Goal: Register for event/course

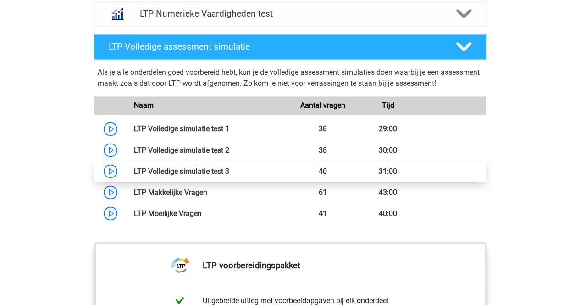
scroll to position [719, 0]
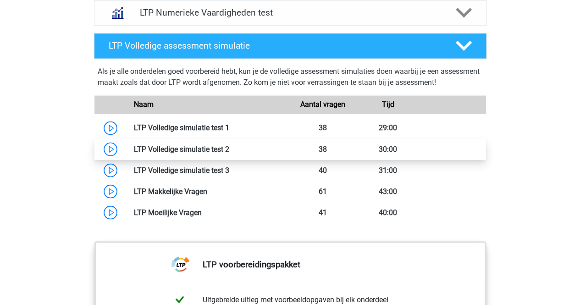
click at [229, 145] on link at bounding box center [229, 149] width 0 height 9
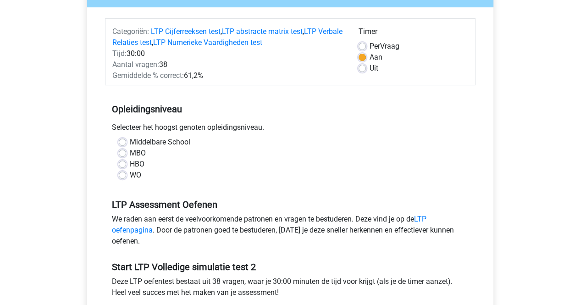
scroll to position [108, 0]
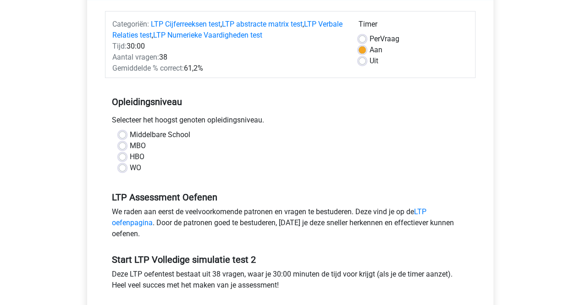
click at [126, 168] on div "WO" at bounding box center [290, 167] width 343 height 11
click at [130, 169] on label "WO" at bounding box center [135, 167] width 11 height 11
click at [123, 169] on input "WO" at bounding box center [122, 166] width 7 height 9
radio input "true"
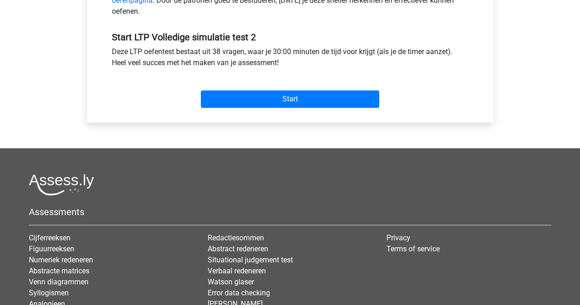
scroll to position [341, 0]
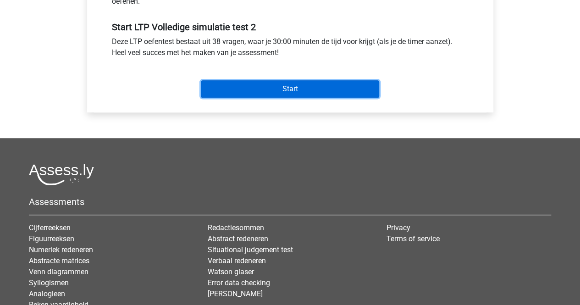
click at [274, 87] on input "Start" at bounding box center [290, 88] width 178 height 17
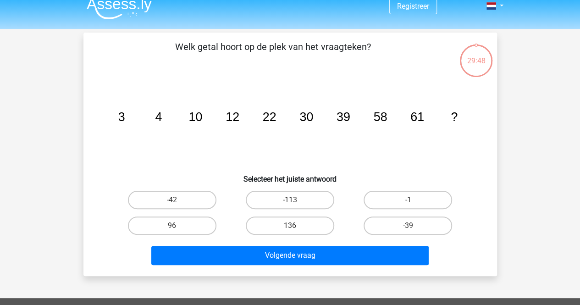
scroll to position [29, 0]
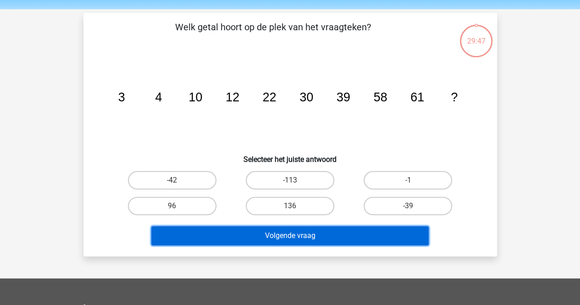
click at [335, 234] on button "Volgende vraag" at bounding box center [290, 235] width 278 height 19
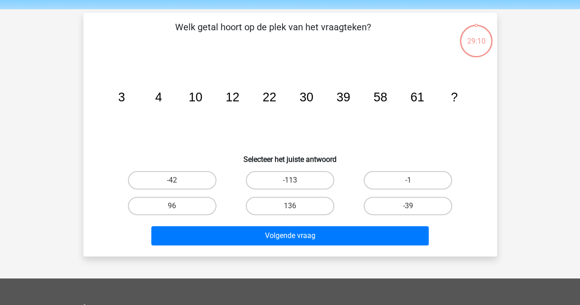
click at [199, 158] on h6 "Selecteer het juiste antwoord" at bounding box center [290, 156] width 384 height 16
click at [178, 173] on label "-42" at bounding box center [172, 180] width 89 height 18
click at [178, 180] on input "-42" at bounding box center [175, 183] width 6 height 6
radio input "true"
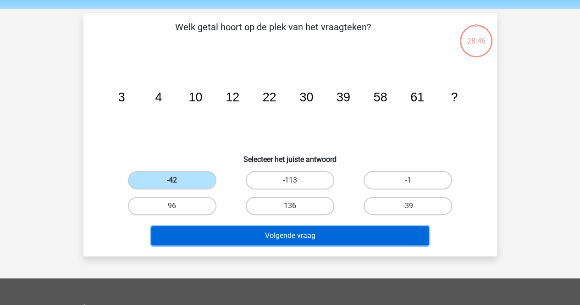
click at [293, 237] on button "Volgende vraag" at bounding box center [290, 235] width 278 height 19
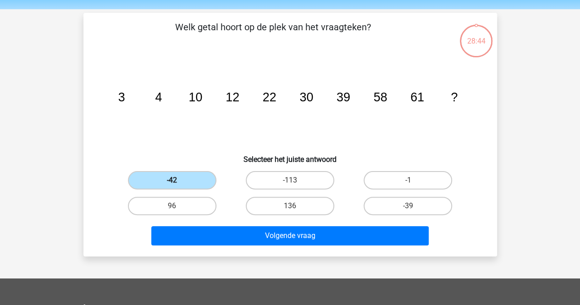
click at [186, 184] on label "-42" at bounding box center [172, 180] width 89 height 18
click at [178, 184] on input "-42" at bounding box center [175, 183] width 6 height 6
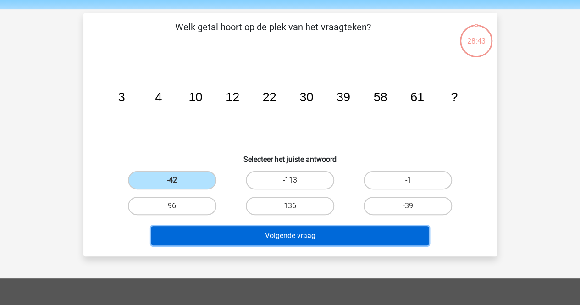
click at [282, 238] on button "Volgende vraag" at bounding box center [290, 235] width 278 height 19
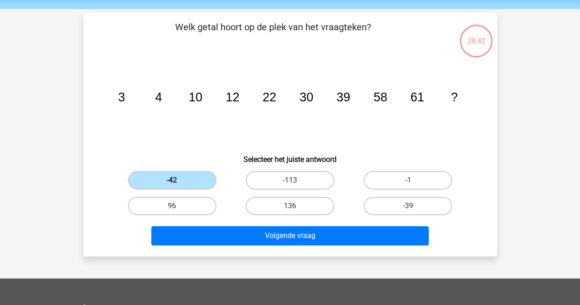
click at [171, 178] on label "-42" at bounding box center [172, 180] width 89 height 18
click at [172, 180] on input "-42" at bounding box center [175, 183] width 6 height 6
click at [196, 177] on label "-42" at bounding box center [172, 180] width 89 height 18
click at [178, 180] on input "-42" at bounding box center [175, 183] width 6 height 6
click at [318, 178] on label "-113" at bounding box center [290, 180] width 89 height 18
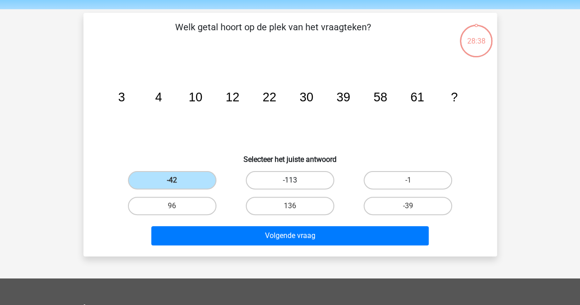
click at [296, 180] on input "-113" at bounding box center [293, 183] width 6 height 6
radio input "true"
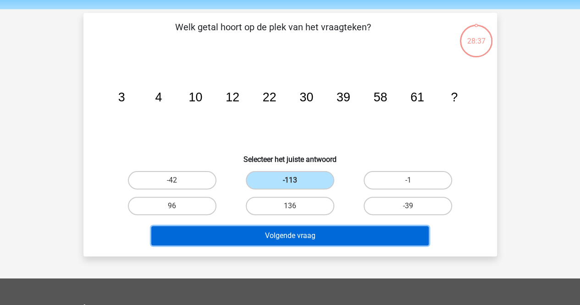
click at [303, 236] on button "Volgende vraag" at bounding box center [290, 235] width 278 height 19
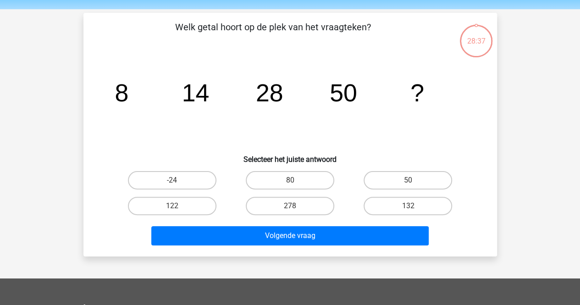
scroll to position [42, 0]
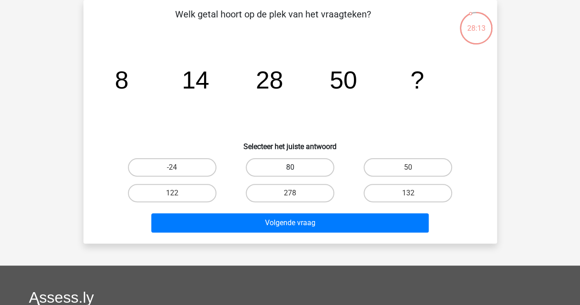
click at [285, 170] on label "80" at bounding box center [290, 167] width 89 height 18
click at [290, 170] on input "80" at bounding box center [293, 170] width 6 height 6
radio input "true"
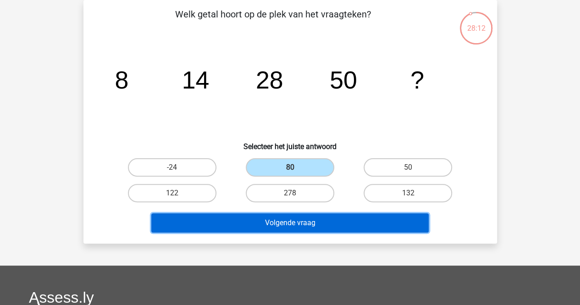
click at [294, 229] on button "Volgende vraag" at bounding box center [290, 222] width 278 height 19
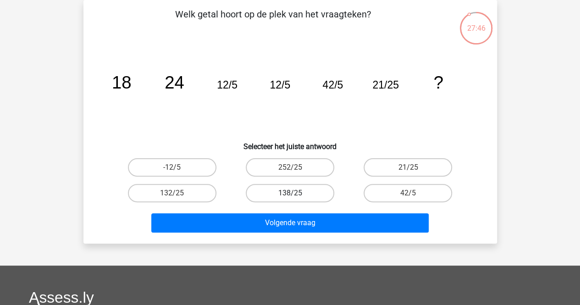
click at [306, 191] on label "138/25" at bounding box center [290, 193] width 89 height 18
click at [296, 193] on input "138/25" at bounding box center [293, 196] width 6 height 6
radio input "true"
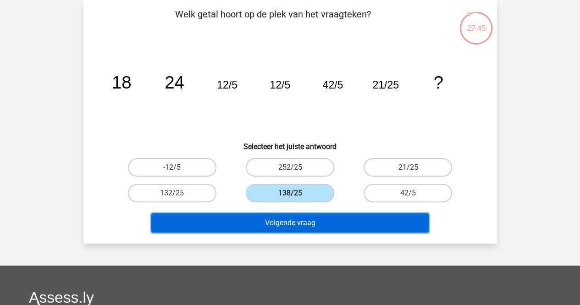
click at [301, 223] on button "Volgende vraag" at bounding box center [290, 222] width 278 height 19
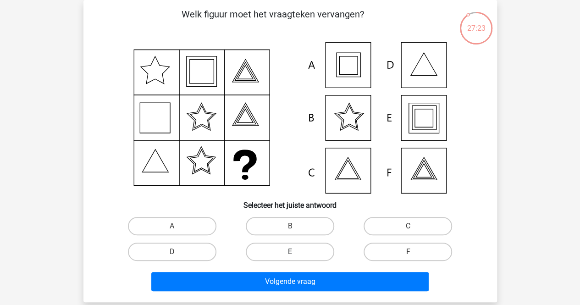
click at [296, 255] on label "E" at bounding box center [290, 252] width 89 height 18
click at [296, 255] on input "E" at bounding box center [293, 255] width 6 height 6
radio input "true"
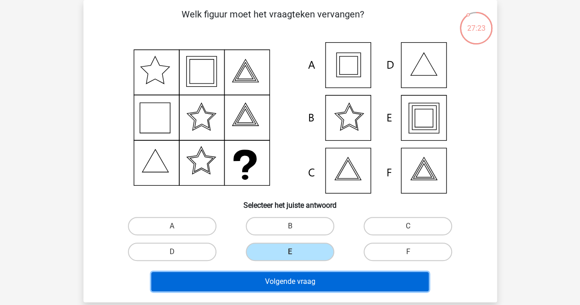
click at [293, 283] on button "Volgende vraag" at bounding box center [290, 281] width 278 height 19
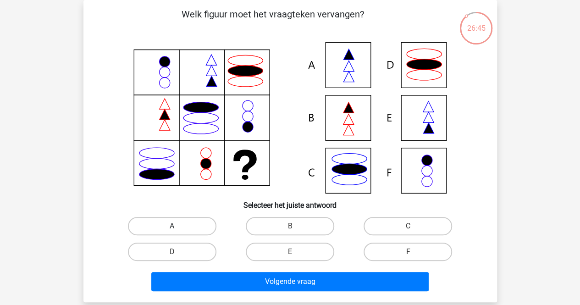
click at [170, 227] on label "A" at bounding box center [172, 226] width 89 height 18
click at [172, 227] on input "A" at bounding box center [175, 229] width 6 height 6
radio input "true"
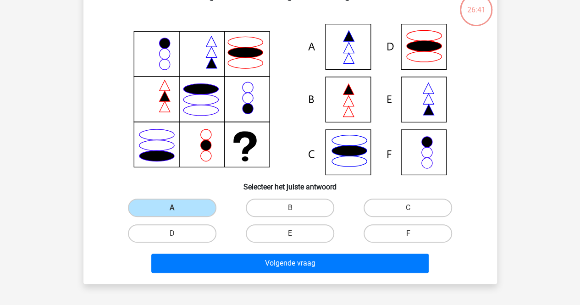
scroll to position [65, 0]
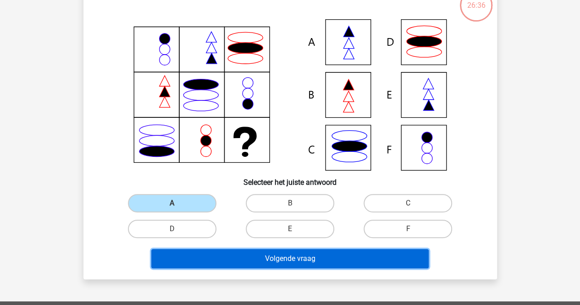
click at [327, 259] on button "Volgende vraag" at bounding box center [290, 258] width 278 height 19
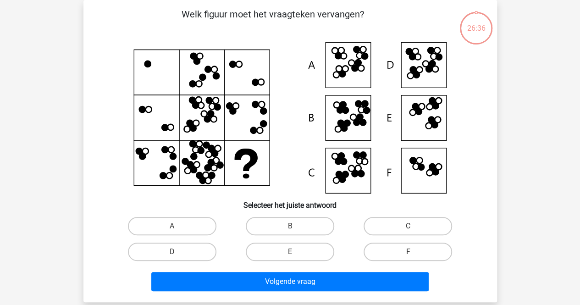
scroll to position [42, 0]
click at [165, 250] on label "D" at bounding box center [172, 252] width 89 height 18
click at [172, 252] on input "D" at bounding box center [175, 255] width 6 height 6
radio input "true"
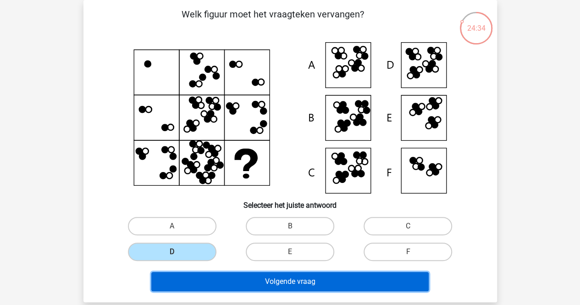
click at [271, 282] on button "Volgende vraag" at bounding box center [290, 281] width 278 height 19
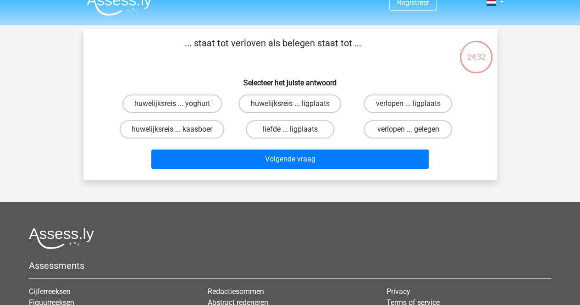
scroll to position [0, 0]
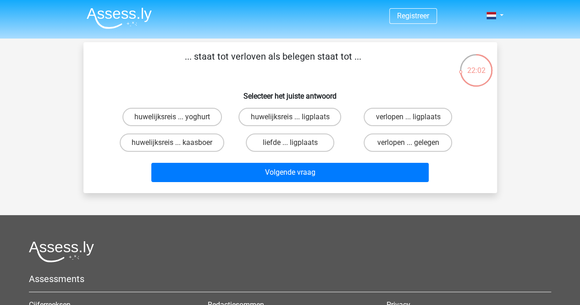
click at [3, 193] on div "Registreer" at bounding box center [290, 228] width 580 height 457
click at [150, 148] on label "huwelijksreis ... kaasboer" at bounding box center [172, 143] width 105 height 18
click at [172, 148] on input "huwelijksreis ... kaasboer" at bounding box center [175, 146] width 6 height 6
radio input "true"
click at [417, 139] on label "verlopen ... gelegen" at bounding box center [408, 143] width 89 height 18
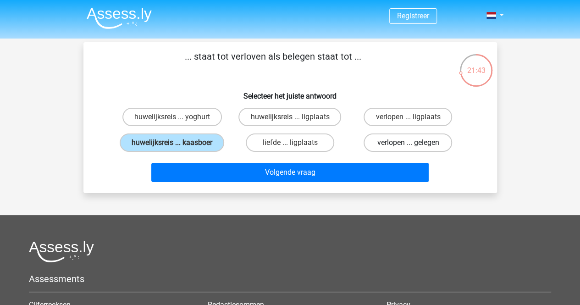
click at [414, 143] on input "verlopen ... gelegen" at bounding box center [411, 146] width 6 height 6
radio input "true"
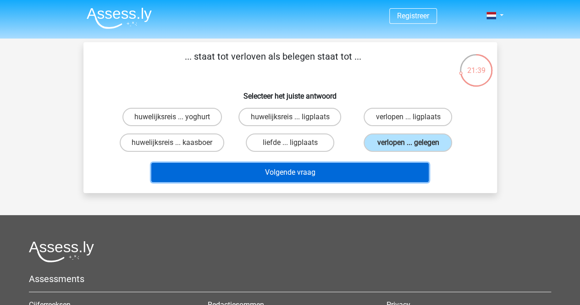
click at [293, 178] on button "Volgende vraag" at bounding box center [290, 172] width 278 height 19
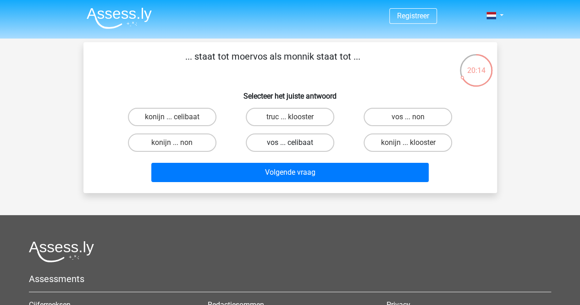
click at [268, 143] on label "vos ... celibaat" at bounding box center [290, 143] width 89 height 18
click at [290, 143] on input "vos ... celibaat" at bounding box center [293, 146] width 6 height 6
radio input "true"
click at [404, 119] on label "vos ... non" at bounding box center [408, 117] width 89 height 18
click at [408, 119] on input "vos ... non" at bounding box center [411, 120] width 6 height 6
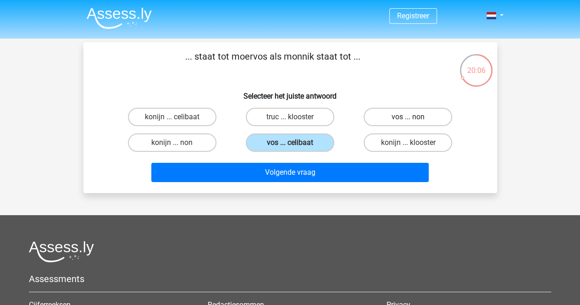
radio input "true"
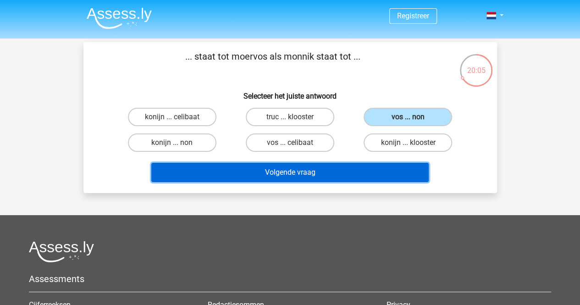
click at [284, 171] on button "Volgende vraag" at bounding box center [290, 172] width 278 height 19
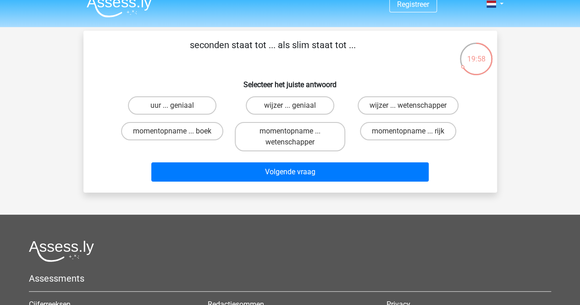
scroll to position [9, 0]
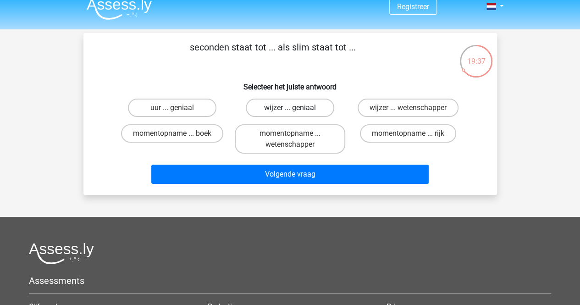
click at [294, 106] on label "wijzer ... geniaal" at bounding box center [290, 108] width 89 height 18
click at [294, 108] on input "wijzer ... geniaal" at bounding box center [293, 111] width 6 height 6
radio input "true"
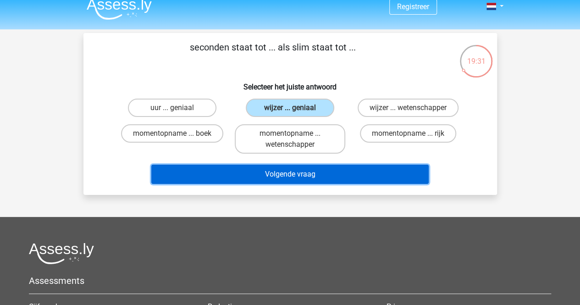
click at [286, 176] on button "Volgende vraag" at bounding box center [290, 174] width 278 height 19
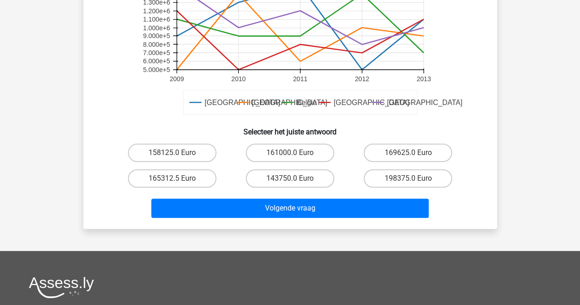
scroll to position [277, 0]
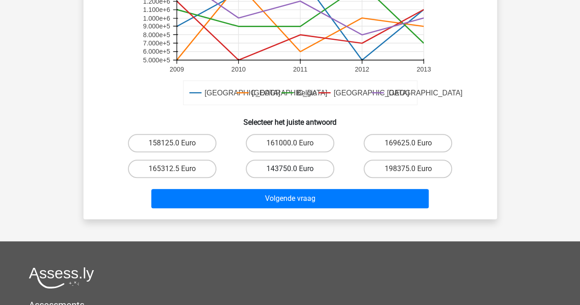
click at [278, 169] on label "143750.0 Euro" at bounding box center [290, 169] width 89 height 18
click at [290, 169] on input "143750.0 Euro" at bounding box center [293, 172] width 6 height 6
radio input "true"
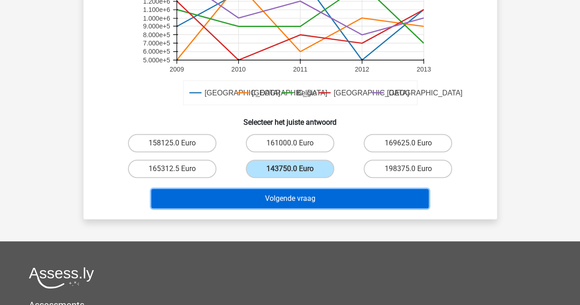
click at [295, 205] on button "Volgende vraag" at bounding box center [290, 198] width 278 height 19
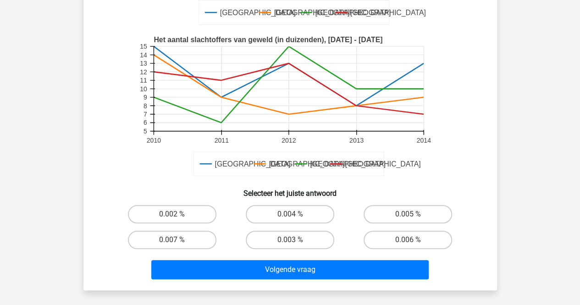
scroll to position [220, 0]
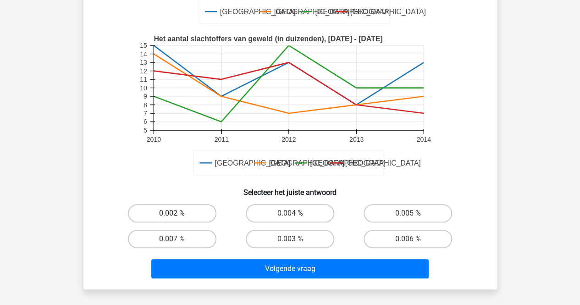
click at [189, 211] on label "0.002 %" at bounding box center [172, 213] width 89 height 18
click at [178, 213] on input "0.002 %" at bounding box center [175, 216] width 6 height 6
radio input "true"
click at [184, 242] on label "0.007 %" at bounding box center [172, 239] width 89 height 18
click at [178, 242] on input "0.007 %" at bounding box center [175, 242] width 6 height 6
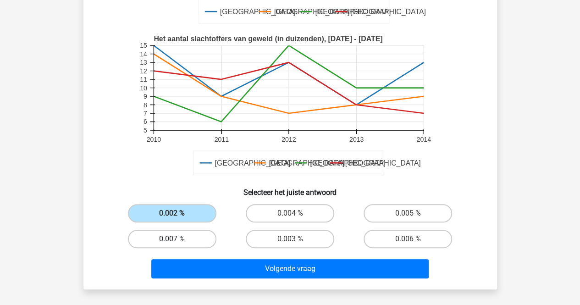
radio input "true"
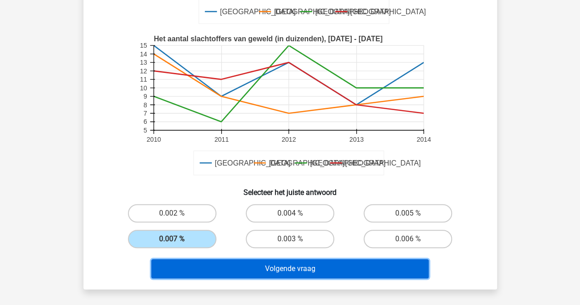
click at [282, 269] on button "Volgende vraag" at bounding box center [290, 268] width 278 height 19
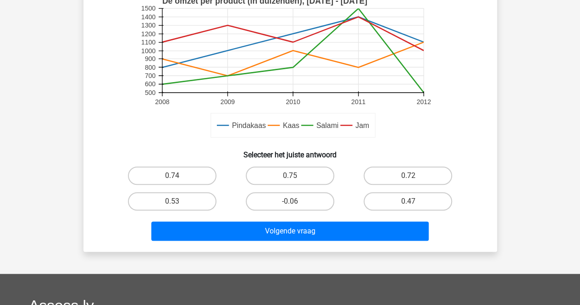
scroll to position [258, 0]
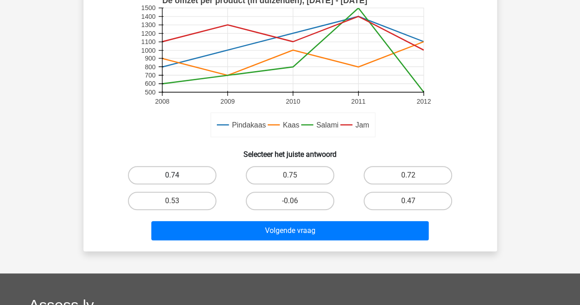
click at [161, 175] on label "0.74" at bounding box center [172, 175] width 89 height 18
click at [172, 175] on input "0.74" at bounding box center [175, 178] width 6 height 6
radio input "true"
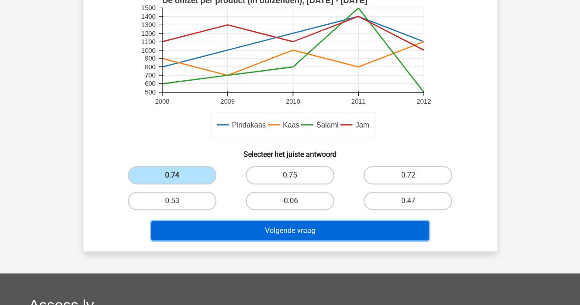
click at [251, 226] on button "Volgende vraag" at bounding box center [290, 230] width 278 height 19
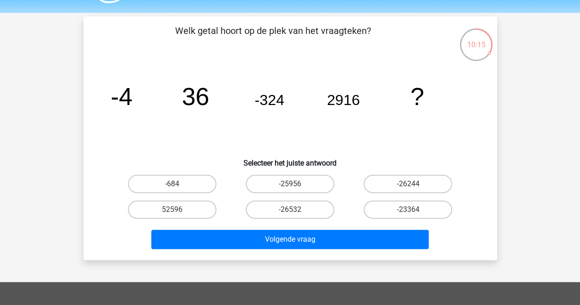
scroll to position [24, 0]
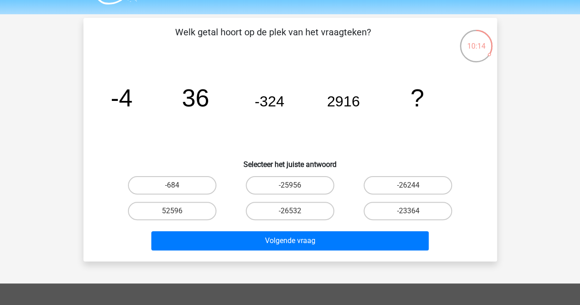
drag, startPoint x: 289, startPoint y: 183, endPoint x: 285, endPoint y: 197, distance: 14.8
click at [289, 183] on label "-25956" at bounding box center [290, 185] width 89 height 18
click at [290, 185] on input "-25956" at bounding box center [293, 188] width 6 height 6
radio input "true"
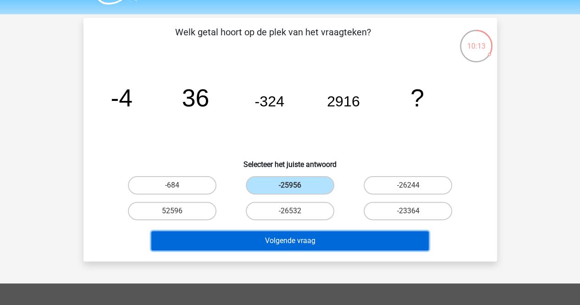
click at [285, 233] on button "Volgende vraag" at bounding box center [290, 240] width 278 height 19
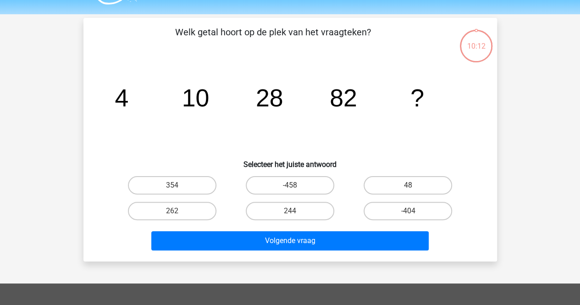
scroll to position [42, 0]
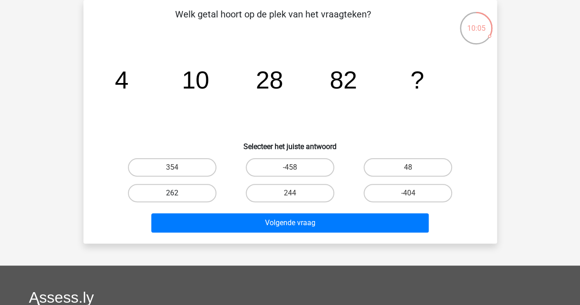
click at [186, 193] on label "262" at bounding box center [172, 193] width 89 height 18
click at [178, 193] on input "262" at bounding box center [175, 196] width 6 height 6
radio input "true"
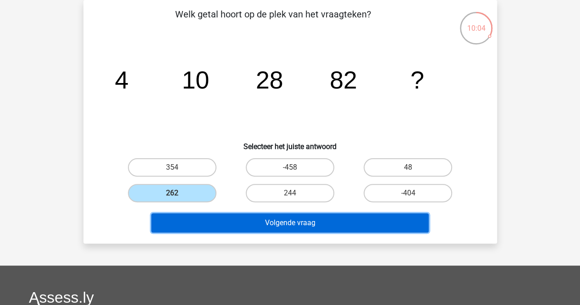
click at [291, 222] on button "Volgende vraag" at bounding box center [290, 222] width 278 height 19
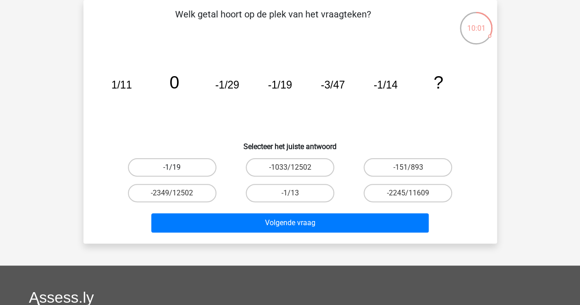
click at [187, 167] on label "-1/19" at bounding box center [172, 167] width 89 height 18
click at [178, 167] on input "-1/19" at bounding box center [175, 170] width 6 height 6
radio input "true"
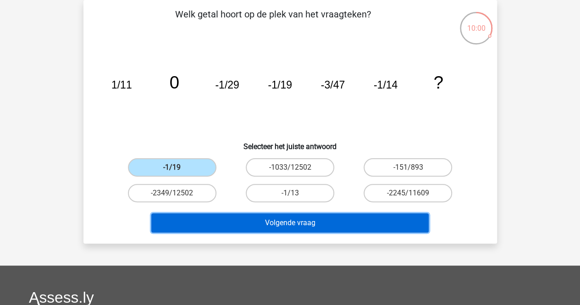
click at [282, 224] on button "Volgende vraag" at bounding box center [290, 222] width 278 height 19
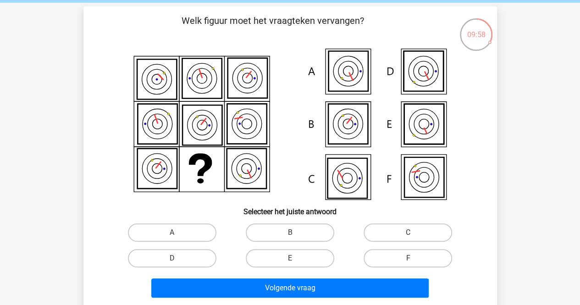
scroll to position [38, 0]
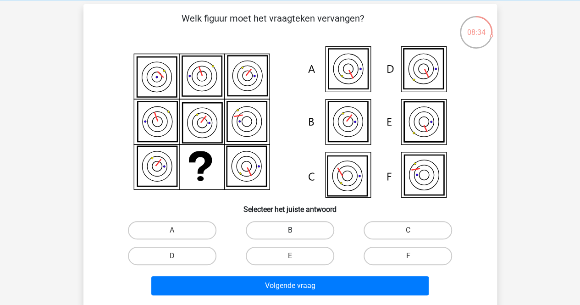
click at [298, 227] on label "B" at bounding box center [290, 230] width 89 height 18
click at [296, 230] on input "B" at bounding box center [293, 233] width 6 height 6
radio input "true"
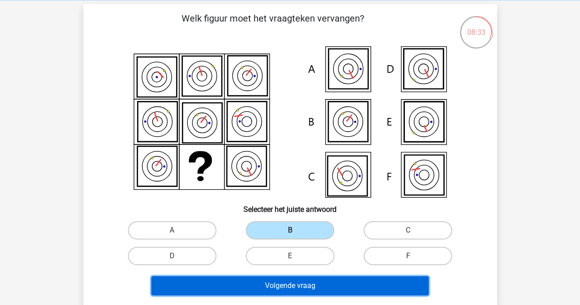
click at [304, 286] on button "Volgende vraag" at bounding box center [290, 285] width 278 height 19
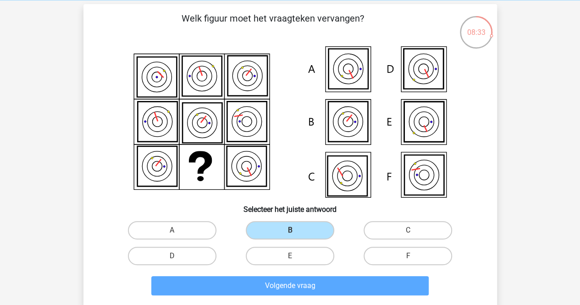
scroll to position [42, 0]
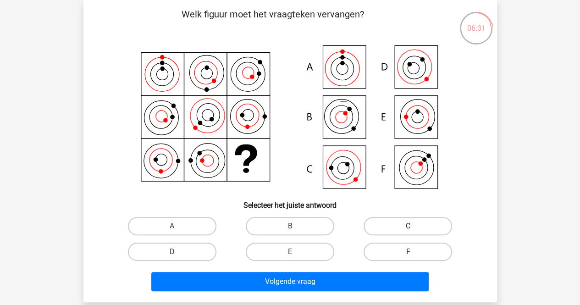
click at [399, 231] on label "C" at bounding box center [408, 226] width 89 height 18
click at [408, 231] on input "C" at bounding box center [411, 229] width 6 height 6
radio input "true"
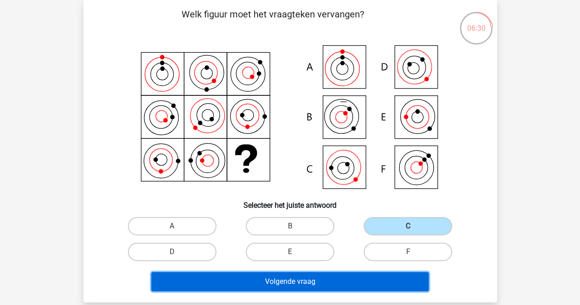
click at [318, 276] on button "Volgende vraag" at bounding box center [290, 281] width 278 height 19
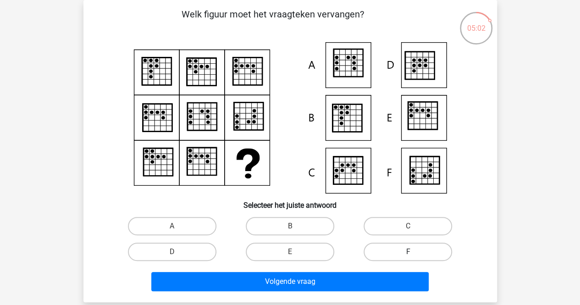
click at [397, 251] on label "F" at bounding box center [408, 252] width 89 height 18
click at [408, 252] on input "F" at bounding box center [411, 255] width 6 height 6
radio input "true"
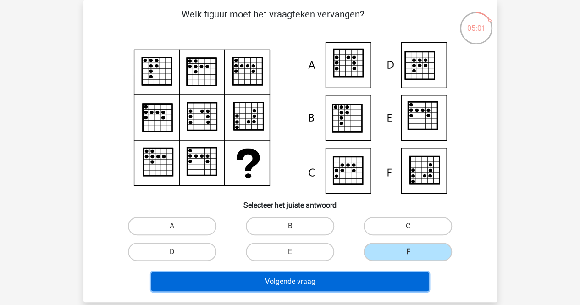
click at [294, 279] on button "Volgende vraag" at bounding box center [290, 281] width 278 height 19
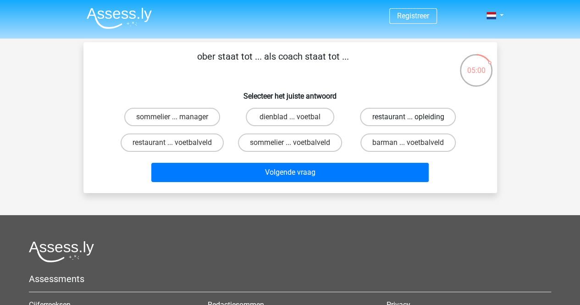
scroll to position [0, 0]
click at [200, 144] on label "restaurant ... voetbalveld" at bounding box center [172, 143] width 103 height 18
click at [178, 144] on input "restaurant ... voetbalveld" at bounding box center [175, 146] width 6 height 6
radio input "true"
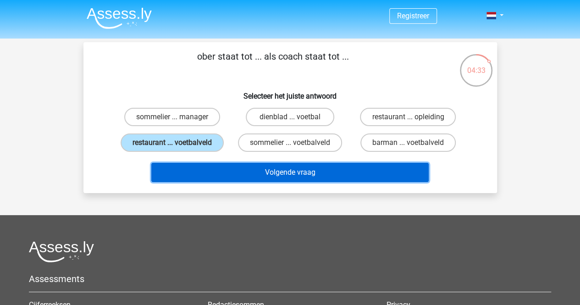
click at [307, 174] on button "Volgende vraag" at bounding box center [290, 172] width 278 height 19
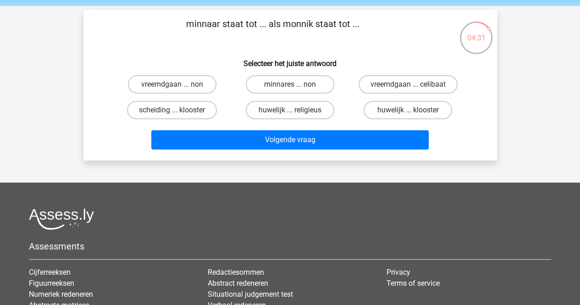
scroll to position [27, 0]
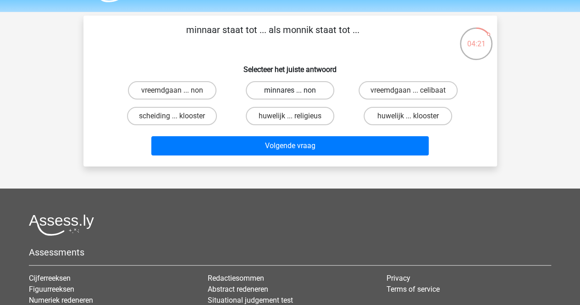
click at [306, 88] on label "minnares ... non" at bounding box center [290, 90] width 89 height 18
click at [296, 90] on input "minnares ... non" at bounding box center [293, 93] width 6 height 6
radio input "true"
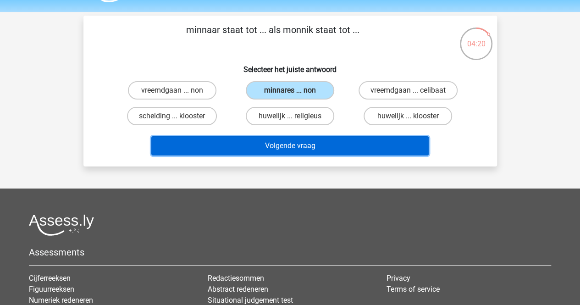
click at [342, 141] on button "Volgende vraag" at bounding box center [290, 145] width 278 height 19
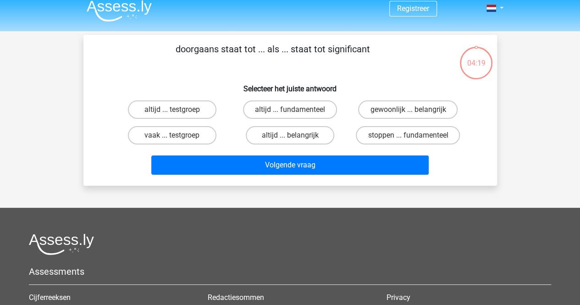
scroll to position [0, 0]
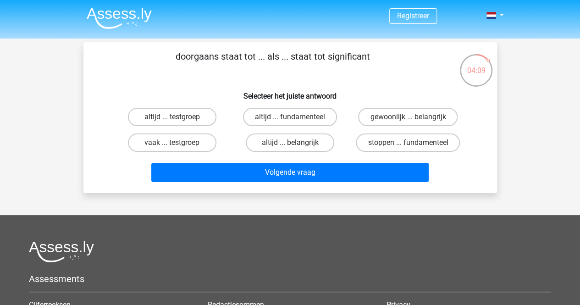
drag, startPoint x: 413, startPoint y: 120, endPoint x: 395, endPoint y: 134, distance: 23.5
click at [413, 120] on input "gewoonlijk ... belangrijk" at bounding box center [411, 120] width 6 height 6
radio input "true"
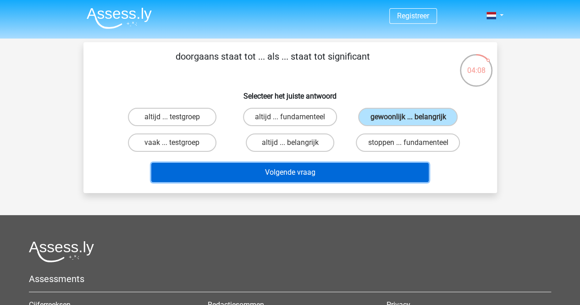
click at [368, 173] on button "Volgende vraag" at bounding box center [290, 172] width 278 height 19
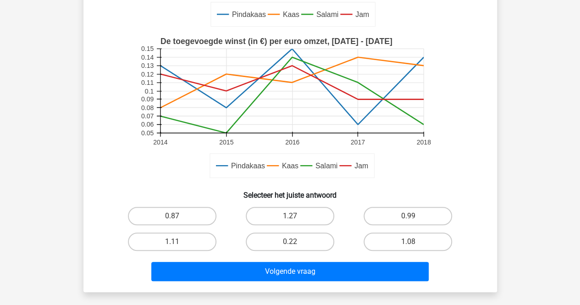
scroll to position [205, 0]
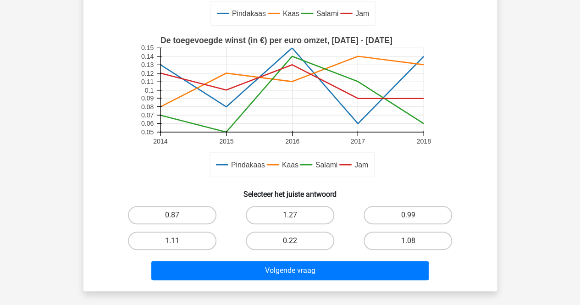
click at [300, 238] on label "0.22" at bounding box center [290, 241] width 89 height 18
click at [296, 241] on input "0.22" at bounding box center [293, 244] width 6 height 6
radio input "true"
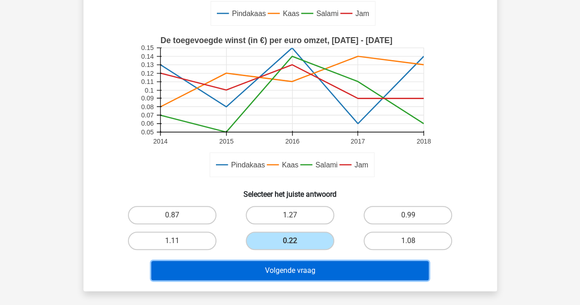
click at [306, 267] on button "Volgende vraag" at bounding box center [290, 270] width 278 height 19
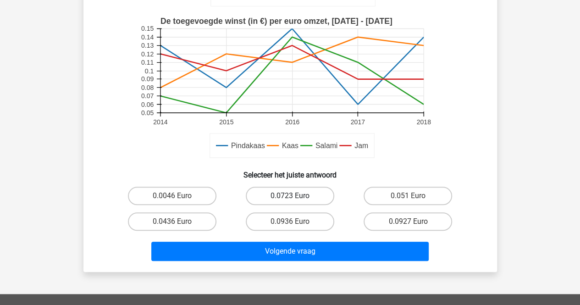
scroll to position [307, 0]
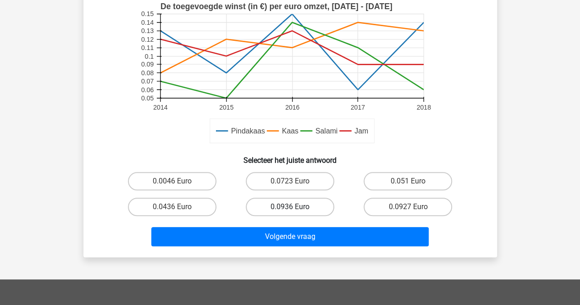
click at [274, 206] on label "0.0936 Euro" at bounding box center [290, 207] width 89 height 18
click at [290, 207] on input "0.0936 Euro" at bounding box center [293, 210] width 6 height 6
radio input "true"
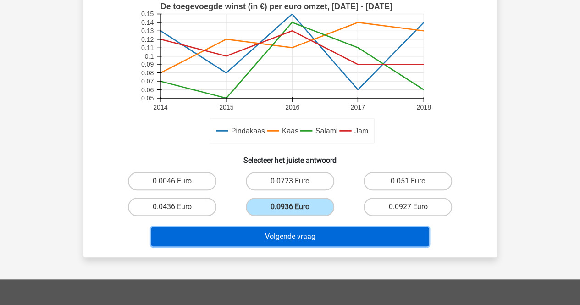
click at [284, 240] on button "Volgende vraag" at bounding box center [290, 236] width 278 height 19
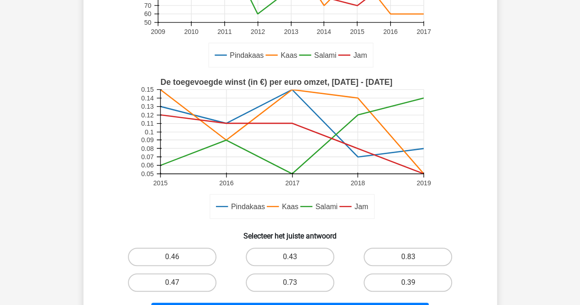
scroll to position [189, 0]
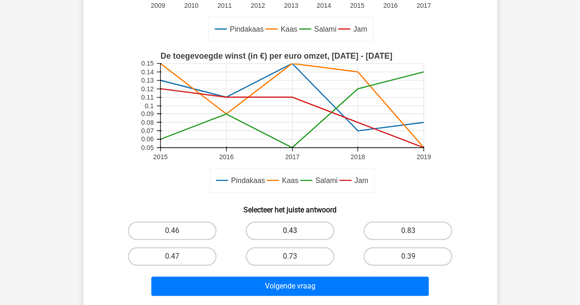
click at [280, 233] on label "0.43" at bounding box center [290, 231] width 89 height 18
click at [290, 233] on input "0.43" at bounding box center [293, 234] width 6 height 6
radio input "true"
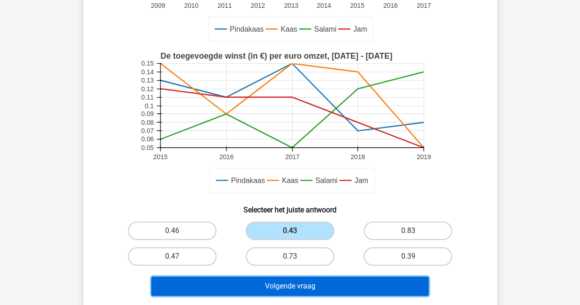
click at [306, 286] on button "Volgende vraag" at bounding box center [290, 286] width 278 height 19
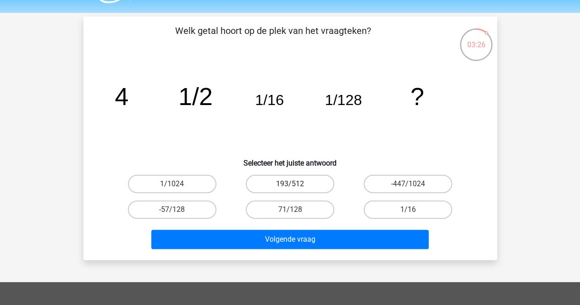
scroll to position [23, 0]
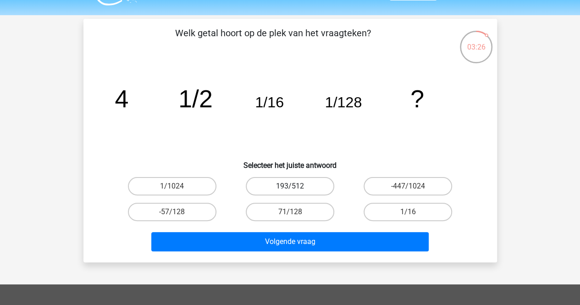
click at [278, 188] on label "193/512" at bounding box center [290, 186] width 89 height 18
click at [290, 188] on input "193/512" at bounding box center [293, 189] width 6 height 6
radio input "true"
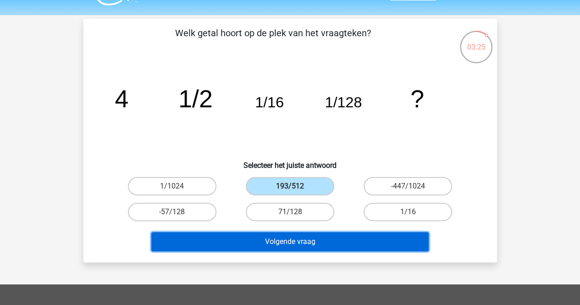
click at [271, 241] on button "Volgende vraag" at bounding box center [290, 241] width 278 height 19
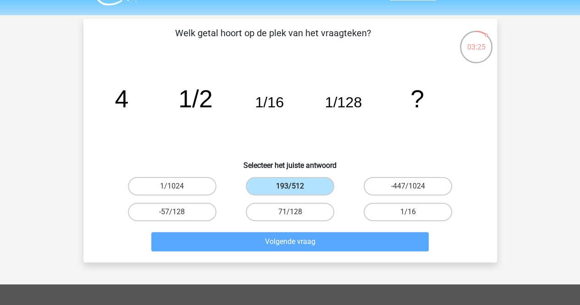
scroll to position [42, 0]
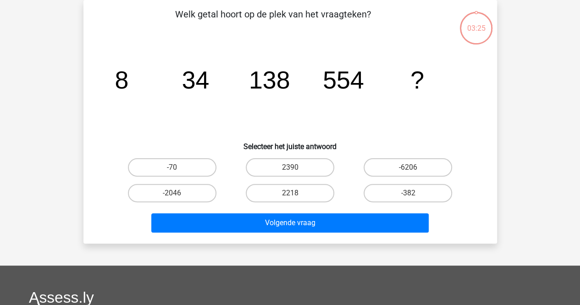
click at [290, 167] on input "2390" at bounding box center [293, 170] width 6 height 6
radio input "true"
click at [290, 233] on div "Volgende vraag" at bounding box center [290, 224] width 354 height 23
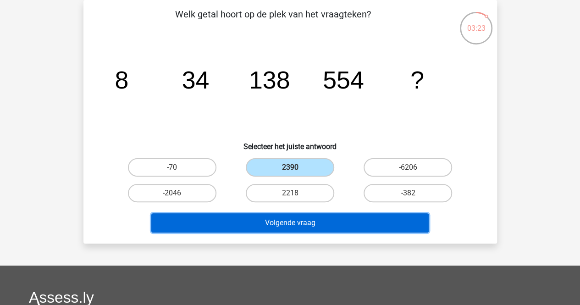
click at [290, 221] on button "Volgende vraag" at bounding box center [290, 222] width 278 height 19
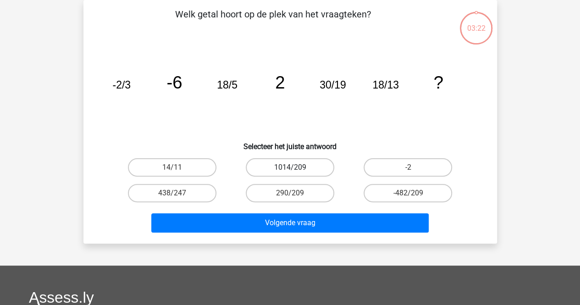
click at [284, 169] on label "1014/209" at bounding box center [290, 167] width 89 height 18
click at [290, 169] on input "1014/209" at bounding box center [293, 170] width 6 height 6
radio input "true"
click at [278, 212] on div "Volgende vraag" at bounding box center [290, 221] width 384 height 30
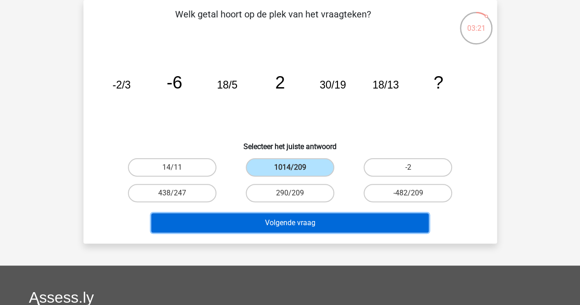
click at [276, 225] on button "Volgende vraag" at bounding box center [290, 222] width 278 height 19
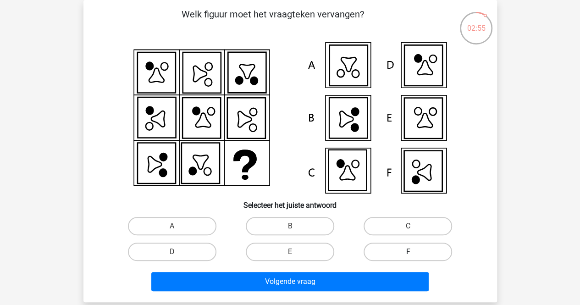
click at [406, 256] on label "F" at bounding box center [408, 252] width 89 height 18
click at [408, 256] on input "F" at bounding box center [411, 255] width 6 height 6
radio input "true"
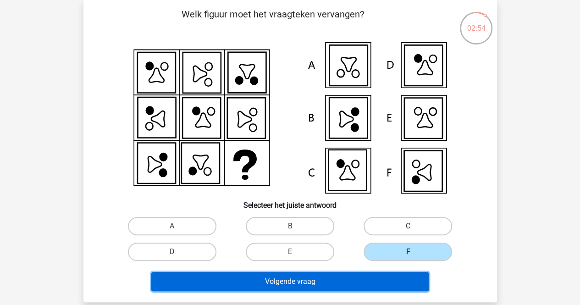
click at [356, 280] on button "Volgende vraag" at bounding box center [290, 281] width 278 height 19
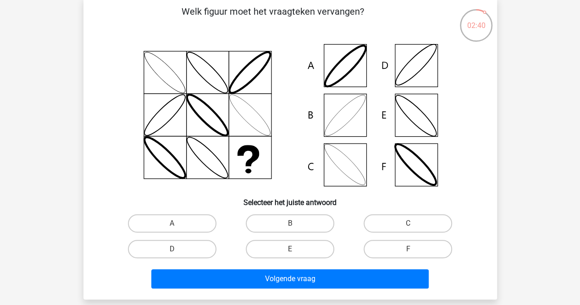
scroll to position [48, 0]
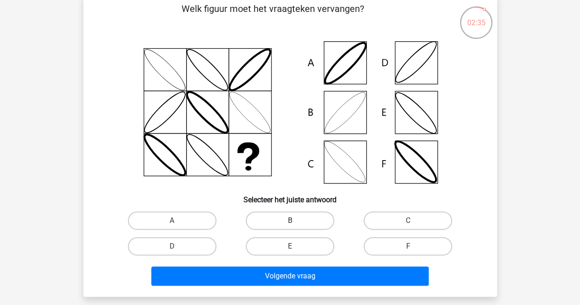
click at [278, 222] on label "B" at bounding box center [290, 221] width 89 height 18
click at [290, 222] on input "B" at bounding box center [293, 224] width 6 height 6
radio input "true"
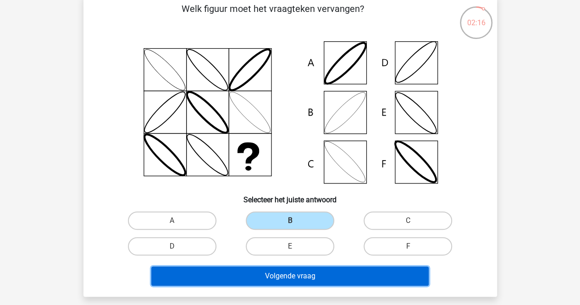
click at [299, 276] on button "Volgende vraag" at bounding box center [290, 276] width 278 height 19
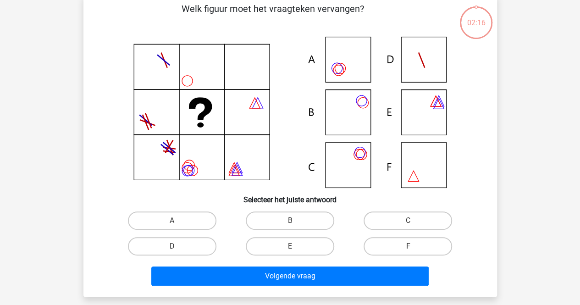
scroll to position [42, 0]
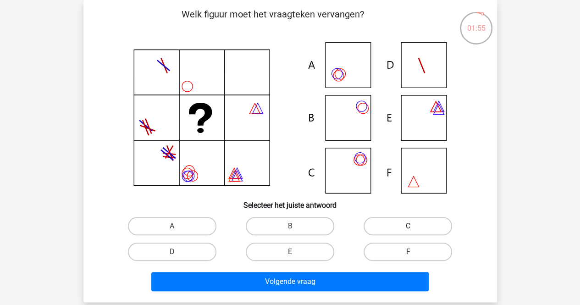
click at [394, 225] on label "C" at bounding box center [408, 226] width 89 height 18
click at [408, 226] on input "C" at bounding box center [411, 229] width 6 height 6
radio input "true"
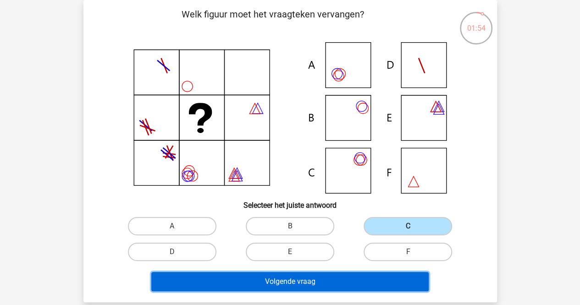
click at [306, 282] on button "Volgende vraag" at bounding box center [290, 281] width 278 height 19
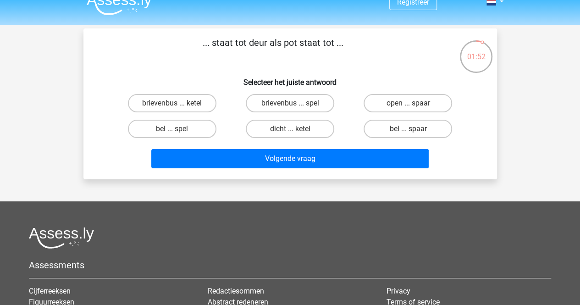
scroll to position [0, 0]
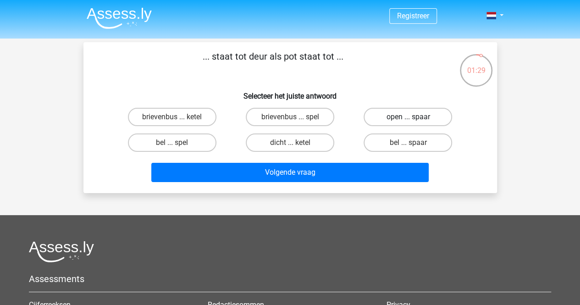
click at [400, 112] on label "open ... spaar" at bounding box center [408, 117] width 89 height 18
click at [408, 117] on input "open ... spaar" at bounding box center [411, 120] width 6 height 6
radio input "true"
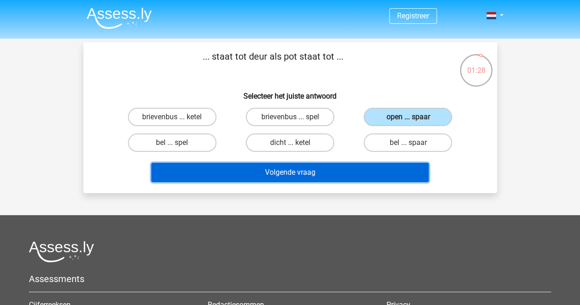
click at [300, 173] on button "Volgende vraag" at bounding box center [290, 172] width 278 height 19
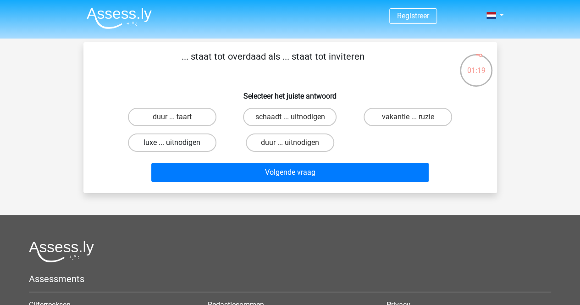
click at [161, 148] on label "luxe ... uitnodigen" at bounding box center [172, 143] width 89 height 18
click at [172, 148] on input "luxe ... uitnodigen" at bounding box center [175, 146] width 6 height 6
radio input "true"
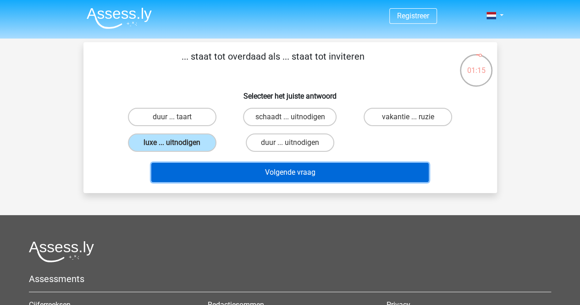
click at [246, 171] on button "Volgende vraag" at bounding box center [290, 172] width 278 height 19
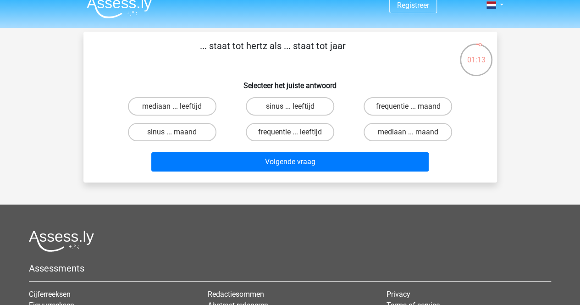
scroll to position [9, 0]
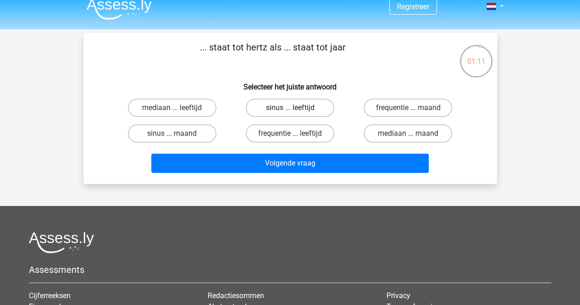
click at [281, 110] on label "sinus ... leeftijd" at bounding box center [290, 108] width 89 height 18
click at [290, 110] on input "sinus ... leeftijd" at bounding box center [293, 111] width 6 height 6
radio input "true"
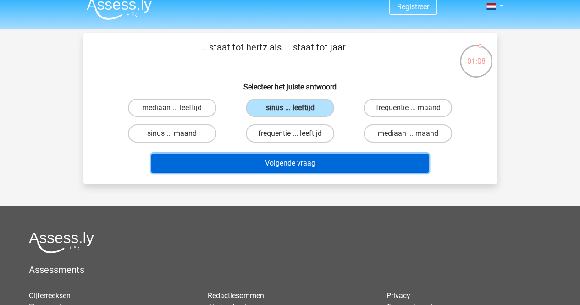
click at [288, 167] on button "Volgende vraag" at bounding box center [290, 163] width 278 height 19
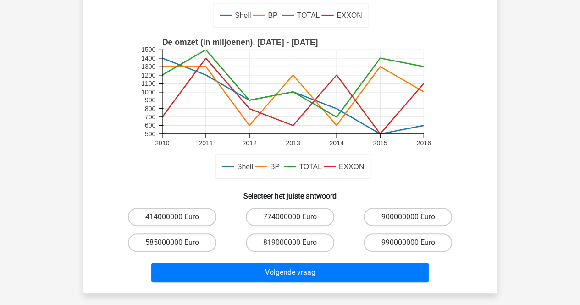
scroll to position [204, 0]
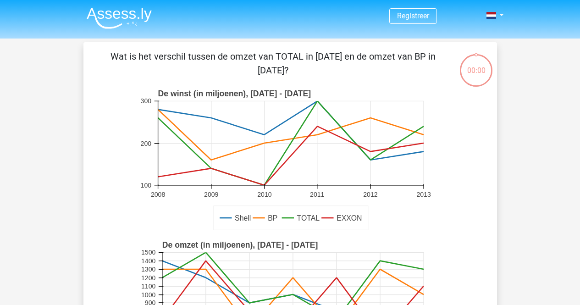
scroll to position [204, 0]
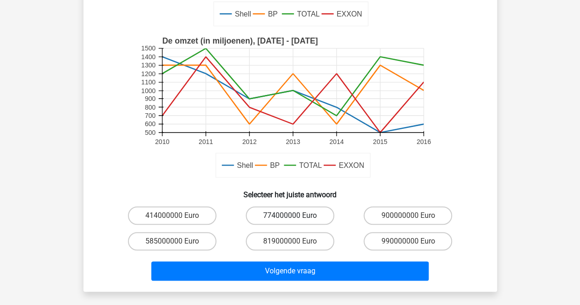
drag, startPoint x: 280, startPoint y: 212, endPoint x: 273, endPoint y: 212, distance: 6.4
click at [273, 212] on label "774000000 Euro" at bounding box center [290, 215] width 89 height 18
click at [290, 216] on input "774000000 Euro" at bounding box center [293, 219] width 6 height 6
radio input "true"
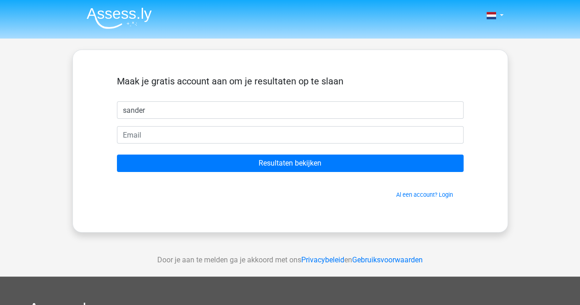
type input "sander"
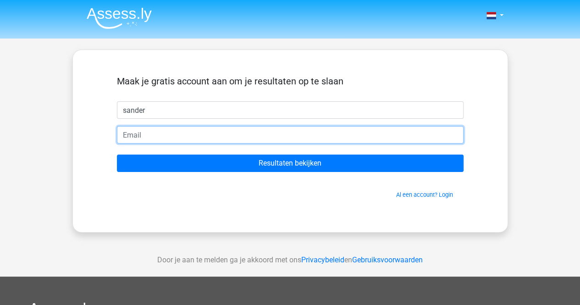
click at [150, 135] on input "email" at bounding box center [290, 134] width 347 height 17
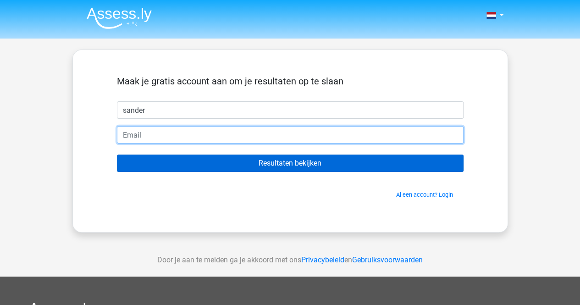
type input "[EMAIL_ADDRESS][DOMAIN_NAME]"
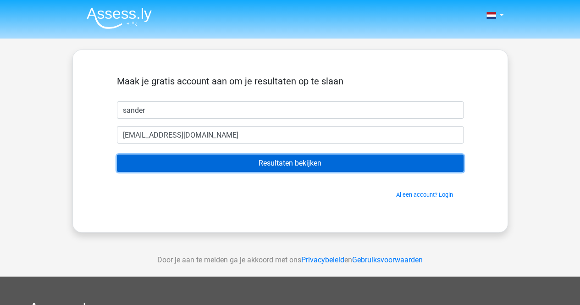
click at [299, 162] on input "Resultaten bekijken" at bounding box center [290, 163] width 347 height 17
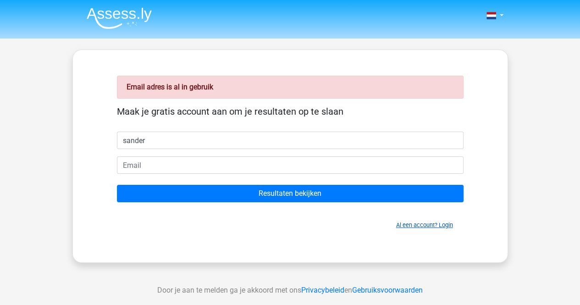
type input "sander"
click at [422, 224] on link "Al een account? Login" at bounding box center [424, 225] width 57 height 7
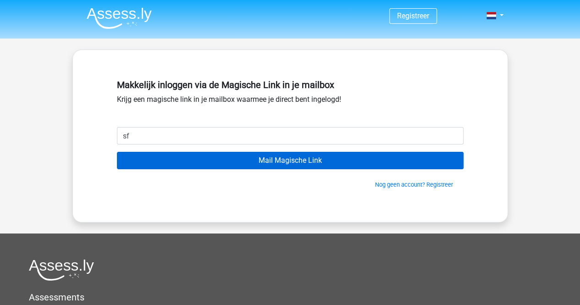
type input "[EMAIL_ADDRESS][DOMAIN_NAME]"
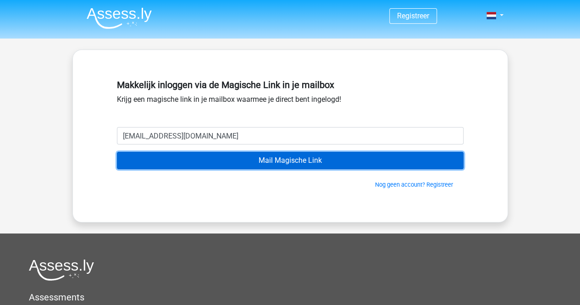
click at [298, 160] on input "Mail Magische Link" at bounding box center [290, 160] width 347 height 17
